Goal: Task Accomplishment & Management: Manage account settings

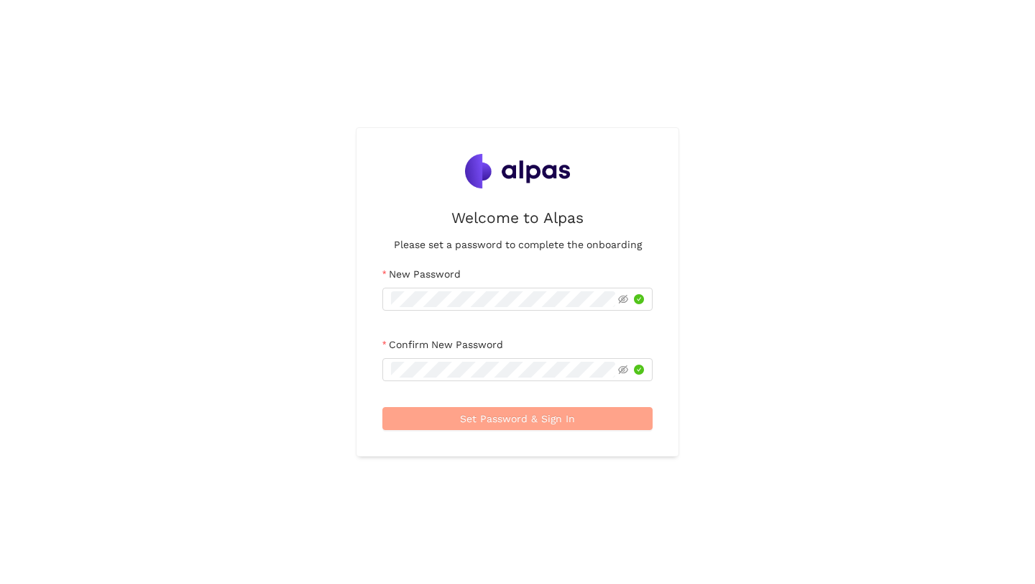
click at [585, 419] on button "Set Password & Sign In" at bounding box center [517, 418] width 270 height 23
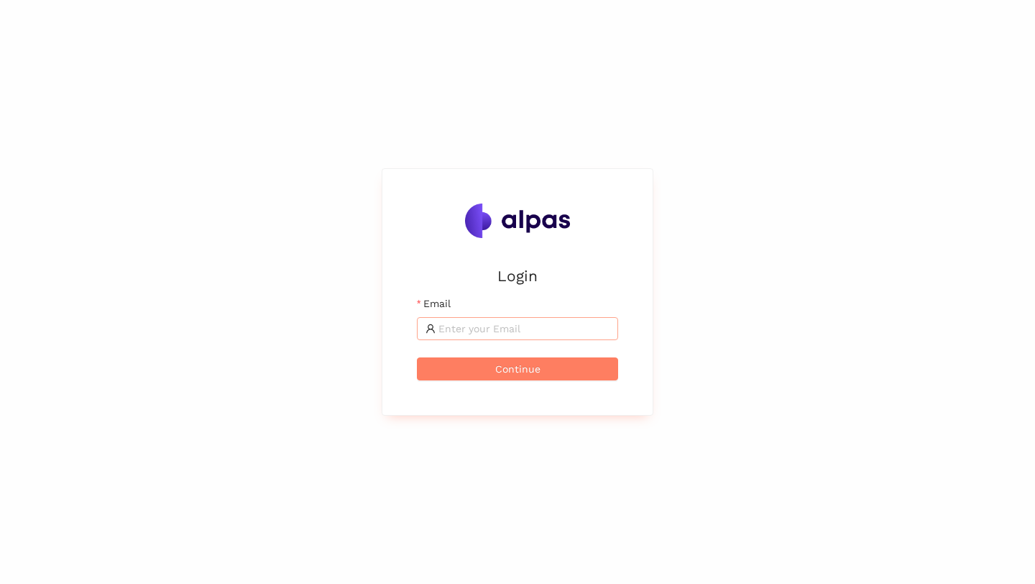
click at [535, 328] on input "Email" at bounding box center [523, 329] width 171 height 16
type input "svenja@alpas.ai"
click at [485, 447] on div "Login Email svenja@alpas.ai Continue" at bounding box center [517, 292] width 1035 height 584
click at [496, 372] on span "Continue" at bounding box center [517, 369] width 45 height 16
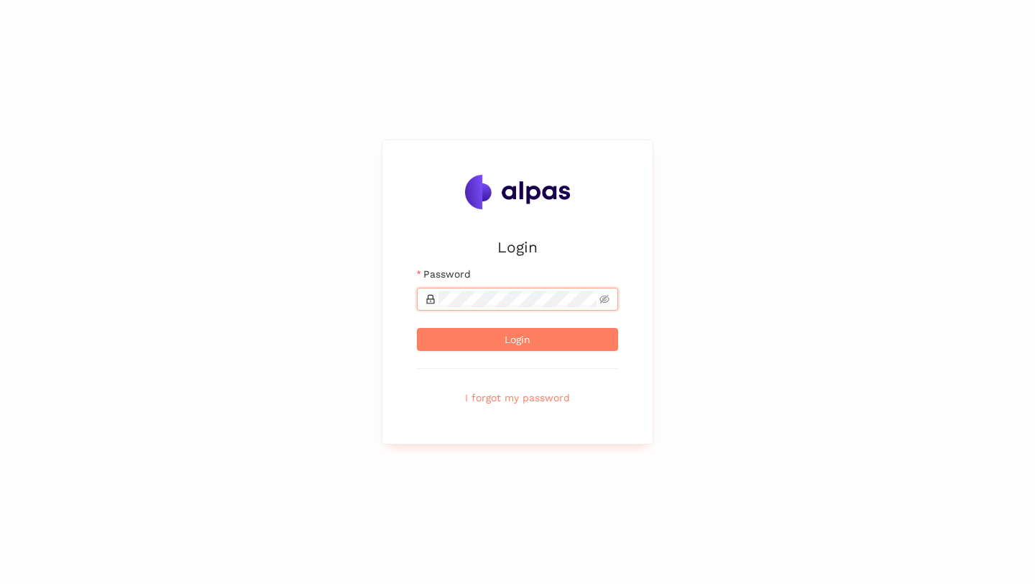
click at [283, 329] on div "Login Email svenja@alpas.ai Password Login I forgot my password" at bounding box center [517, 292] width 1035 height 584
click at [467, 318] on form "Email svenja@alpas.ai Password Login I forgot my password" at bounding box center [517, 337] width 201 height 143
click at [484, 308] on span at bounding box center [517, 299] width 201 height 23
click at [510, 468] on div "Login Email svenja@alpas.ai Password Login I forgot my password" at bounding box center [517, 292] width 1035 height 584
click at [522, 399] on span "I forgot my password" at bounding box center [517, 398] width 105 height 16
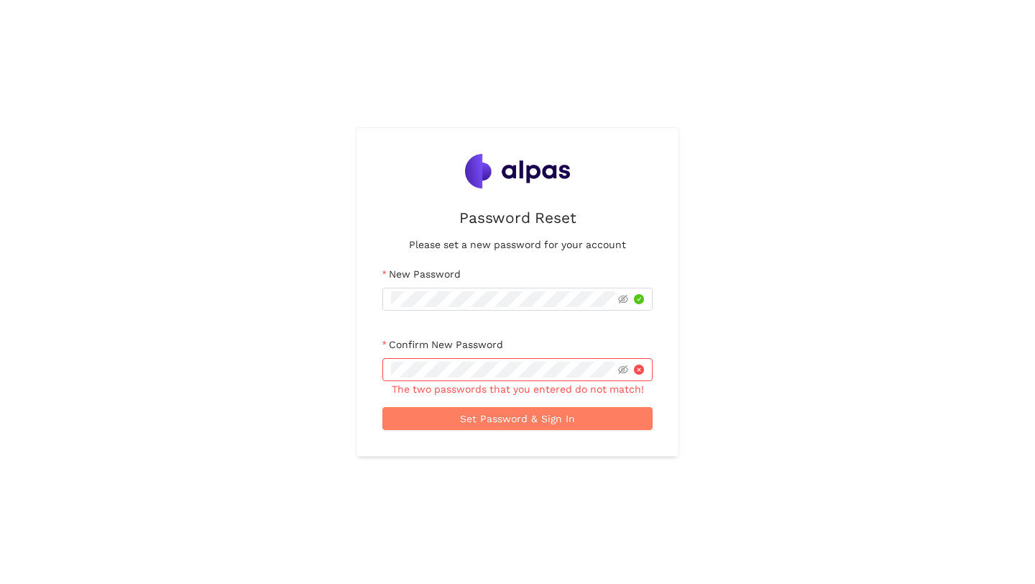
click at [321, 279] on div "Password Reset Please set a new password for your account New Password Confirm …" at bounding box center [517, 292] width 1035 height 584
click at [290, 364] on div "Password Reset Please set a new password for your account New Password Confirm …" at bounding box center [517, 292] width 1035 height 584
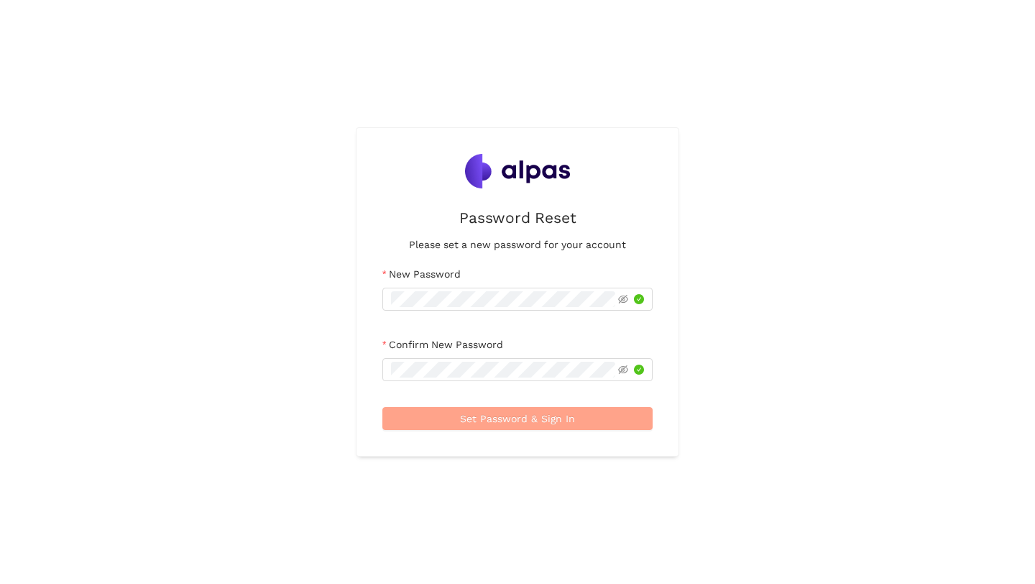
click at [467, 419] on span "Set Password & Sign In" at bounding box center [517, 418] width 115 height 16
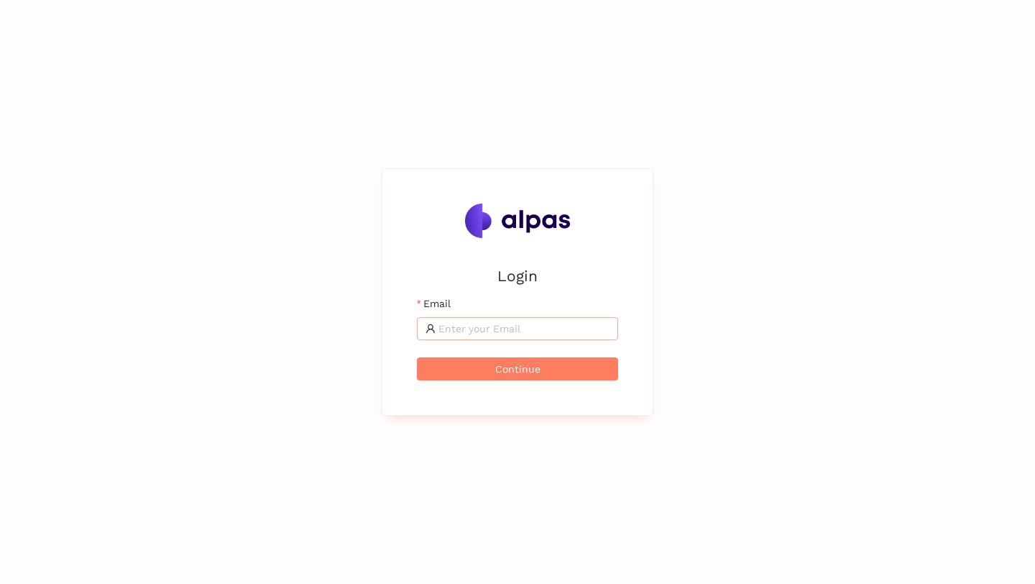
click at [471, 337] on span at bounding box center [517, 328] width 201 height 23
type input "svenja@alpas.ai"
click at [181, 382] on div "Login Email svenja@alpas.ai Continue" at bounding box center [517, 292] width 1035 height 584
click at [485, 367] on button "Continue" at bounding box center [517, 368] width 201 height 23
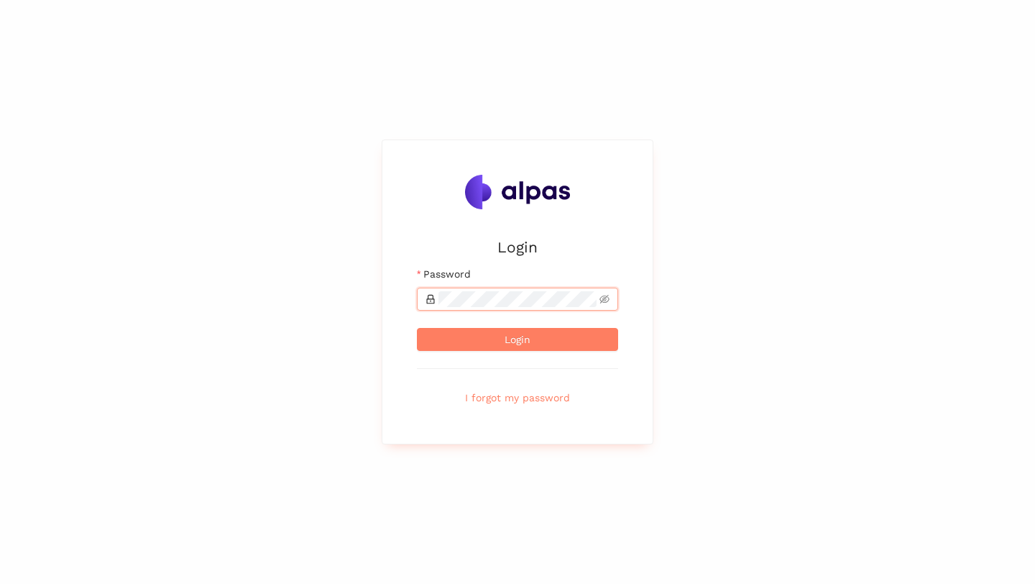
click at [417, 328] on button "Login" at bounding box center [517, 339] width 201 height 23
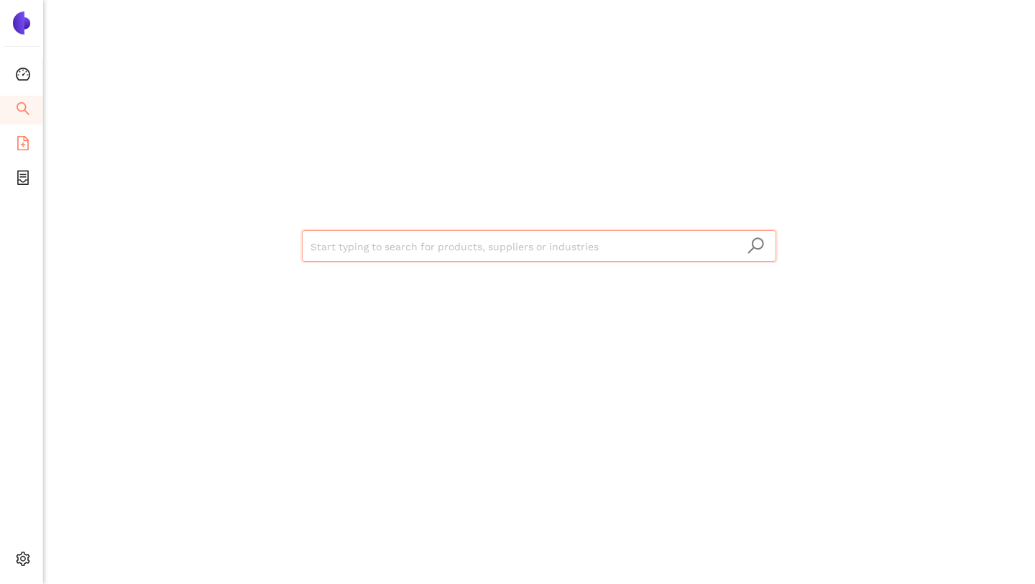
click at [17, 145] on icon "file-add" at bounding box center [23, 143] width 12 height 14
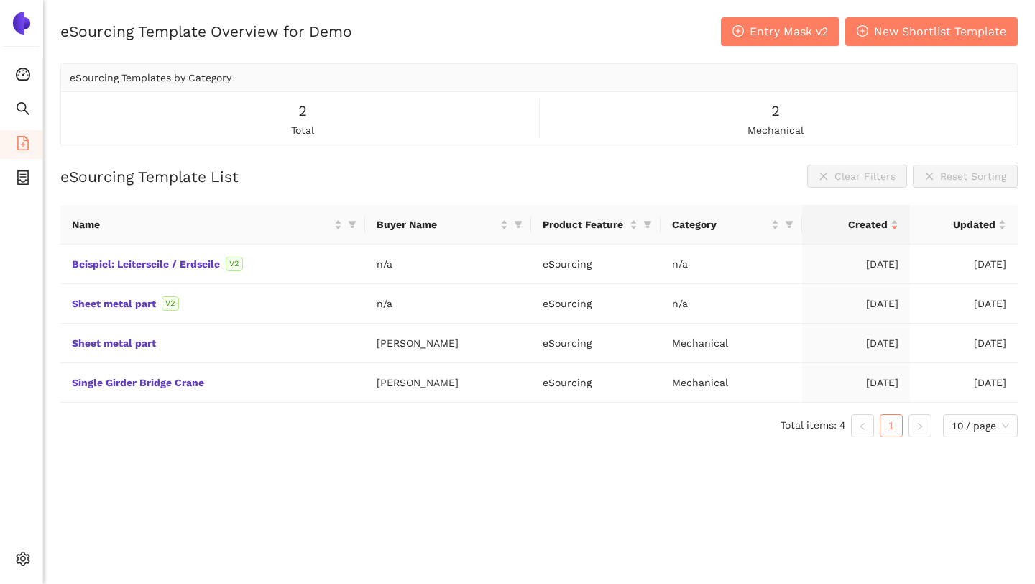
click at [266, 472] on div "eSourcing Template Overview for Demo Entry Mask v2 New Shortlist Template eSour…" at bounding box center [539, 309] width 992 height 584
click at [0, 0] on link "Beispiel: Leiterseile / Erdseile" at bounding box center [0, 0] width 0 height 0
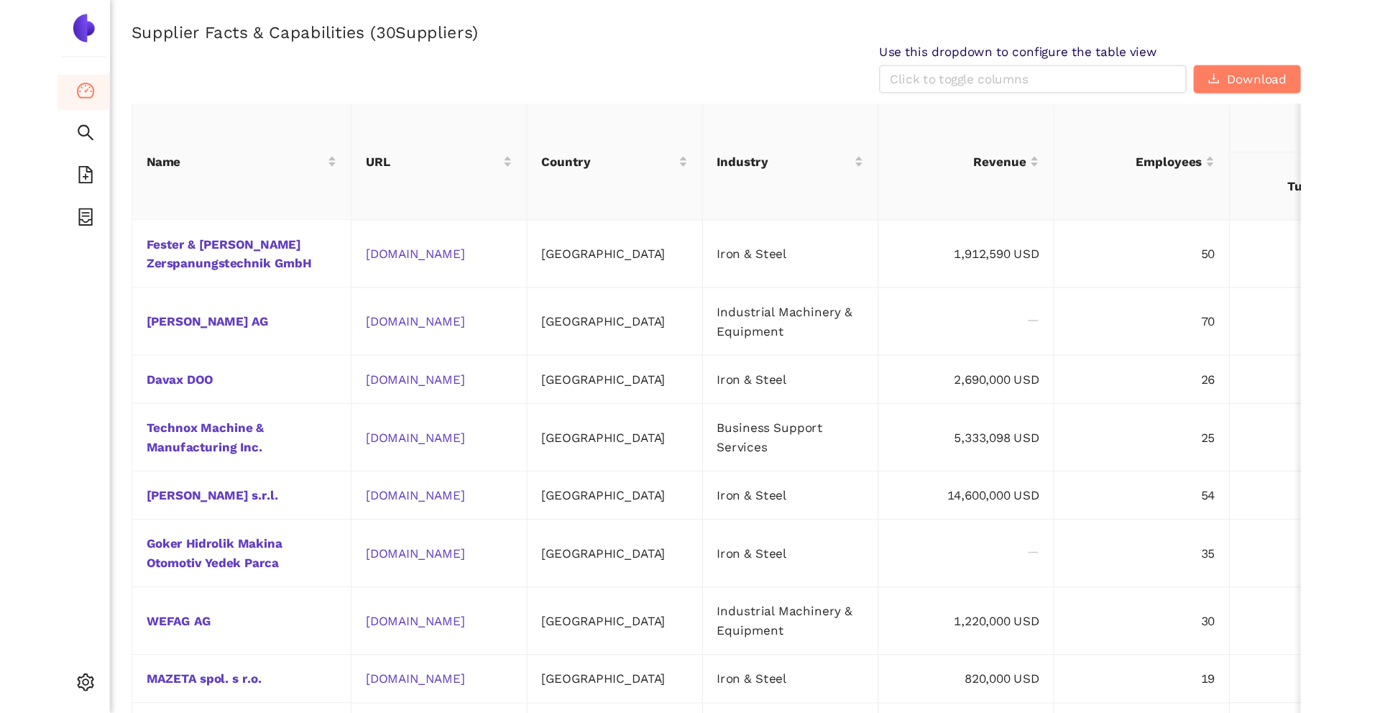
scroll to position [625, 0]
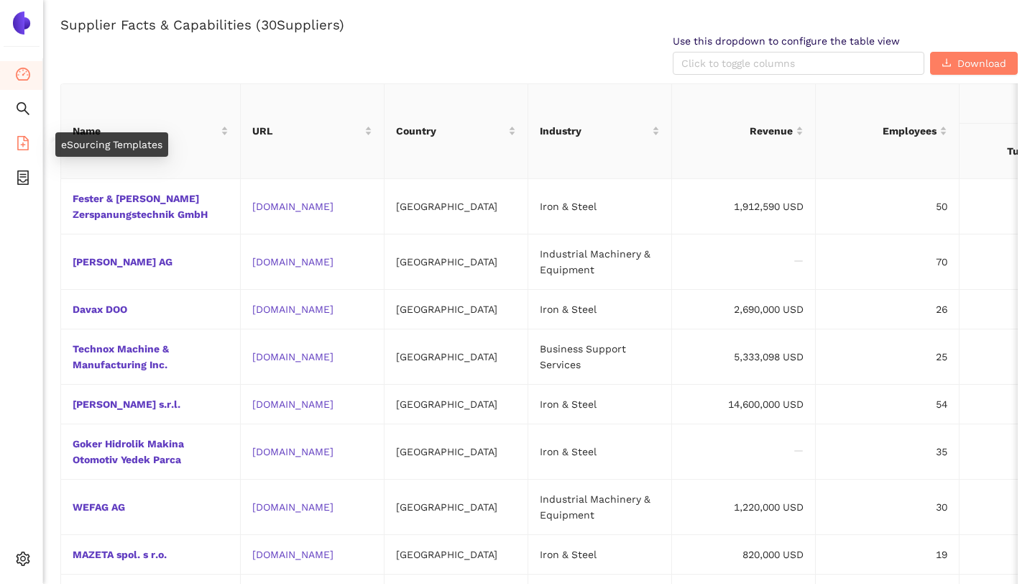
click at [23, 142] on icon "file-add" at bounding box center [23, 143] width 14 height 14
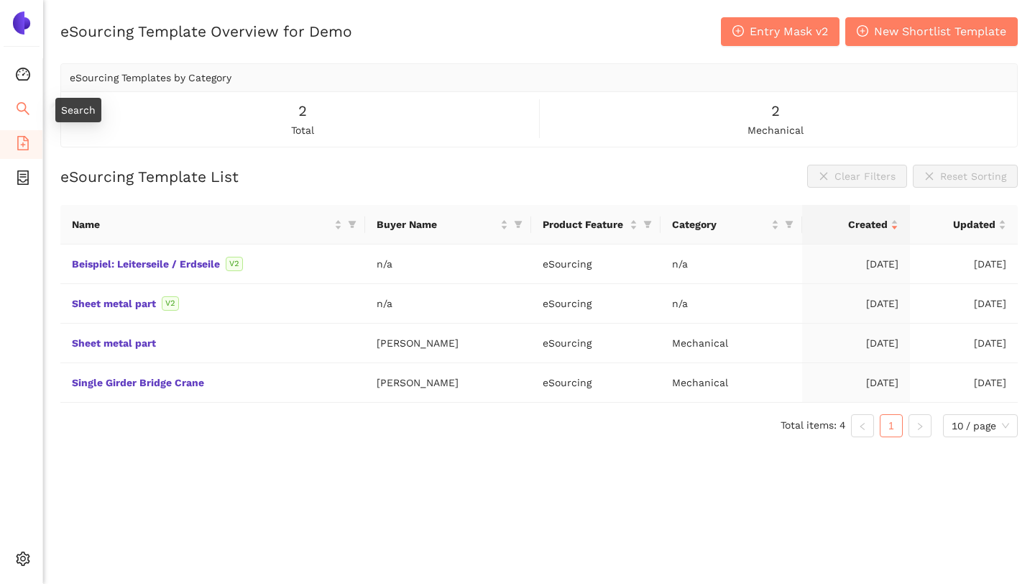
click at [22, 116] on span "search" at bounding box center [23, 110] width 14 height 29
